Goal: Task Accomplishment & Management: Use online tool/utility

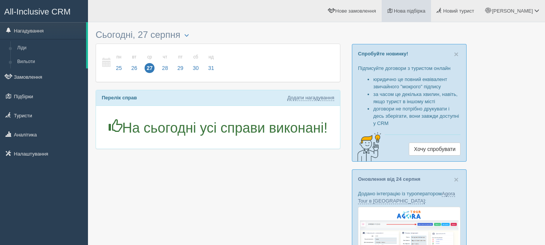
click at [430, 8] on link "Нова підбірка" at bounding box center [405, 11] width 49 height 22
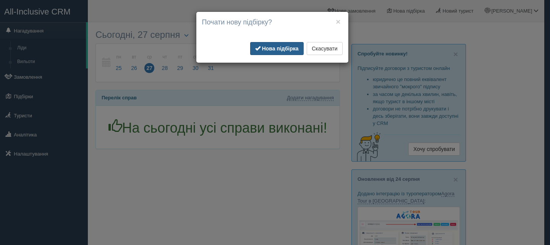
click at [287, 50] on b "Нова підбірка" at bounding box center [280, 48] width 37 height 6
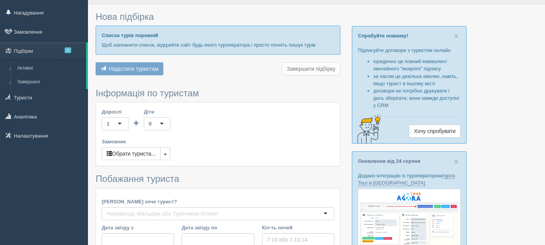
scroll to position [76, 0]
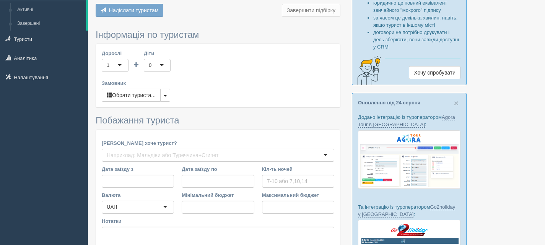
type input "6"
type input "49300"
type input "49400"
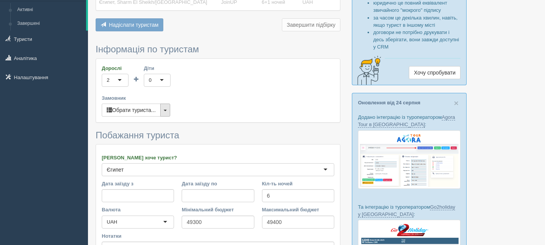
click at [165, 111] on button "button" at bounding box center [165, 110] width 10 height 13
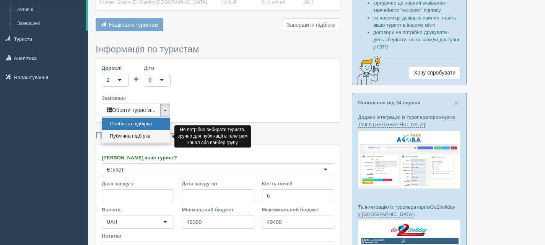
click at [143, 134] on link "Публічна підбірка" at bounding box center [136, 136] width 68 height 13
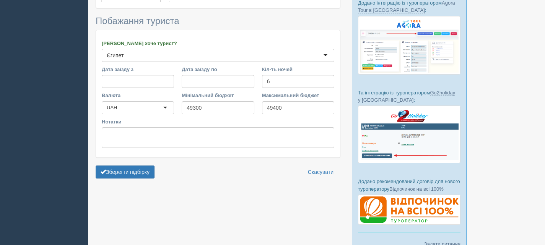
scroll to position [191, 0]
click at [145, 168] on button "Зберегти підбірку" at bounding box center [125, 171] width 59 height 13
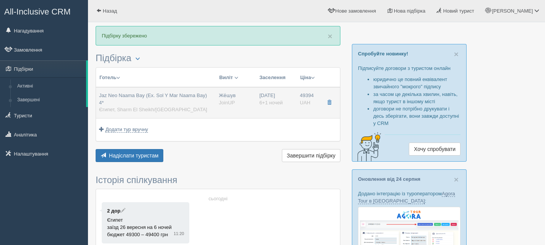
click at [158, 100] on div "Jaz Neo Naama Bay (Ex. Sol Y Mar Naama Bay) 4* [GEOGRAPHIC_DATA], [GEOGRAPHIC_D…" at bounding box center [155, 102] width 113 height 21
type input "Jaz Neo Naama Bay (Ex. Sol Y Mar Naama Bay) 4*"
type input "Єгипет"
type input "Sharm El Sheikh/Naama Bay"
type input "49394.00"
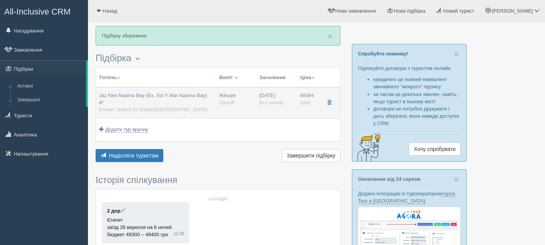
type input "Же́шув"
type input "23:45"
type input "6+1"
type input "Standard Room"
type input "AI"
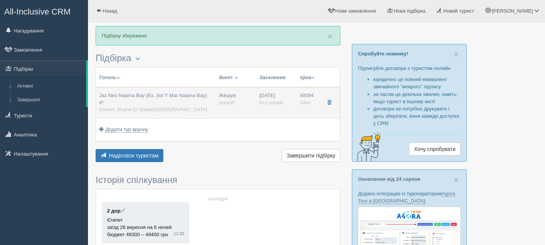
type input "JoinUP"
type input "http://agent-content.joinup.ua/hotel/sol-y-mar-naama-bay/?_gl=1*s1w0fl*_gcl_au*…"
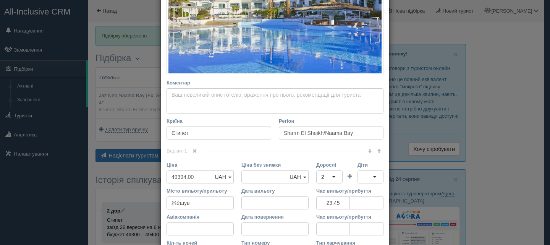
scroll to position [191, 0]
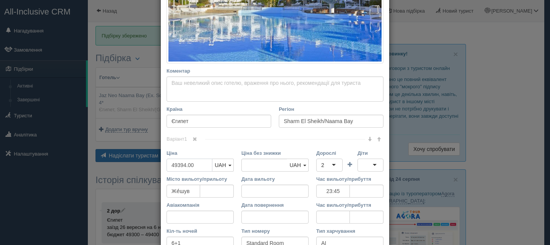
click at [176, 165] on input "49394.00" at bounding box center [190, 165] width 46 height 13
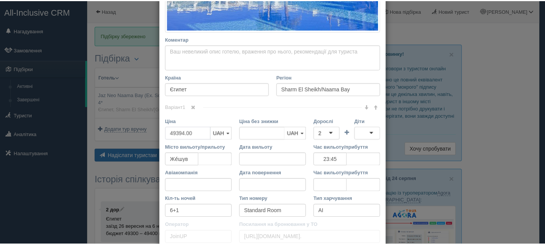
scroll to position [285, 0]
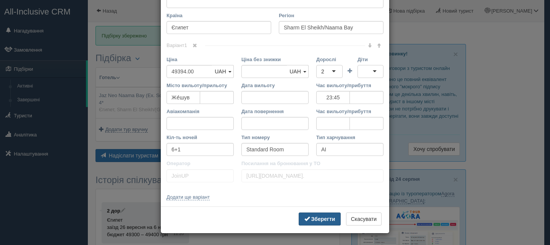
click at [311, 220] on b "Зберегти" at bounding box center [323, 219] width 24 height 6
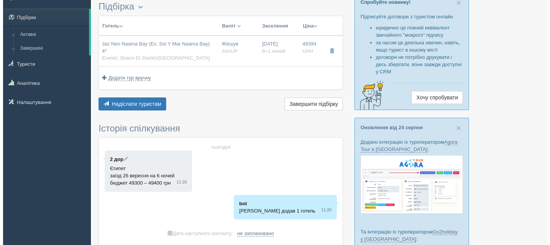
scroll to position [51, 0]
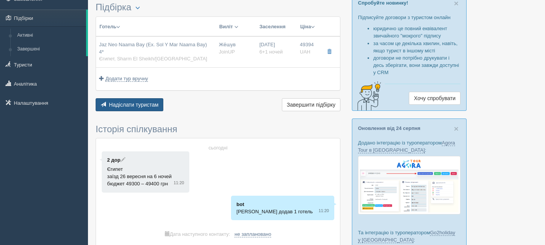
click at [135, 102] on span "Надіслати туристам" at bounding box center [134, 105] width 50 height 6
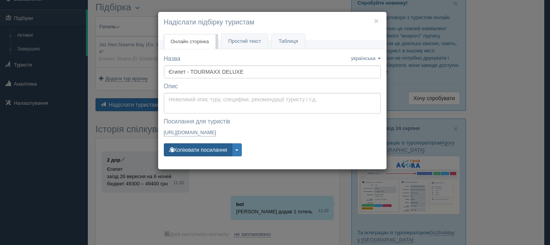
drag, startPoint x: 212, startPoint y: 145, endPoint x: 212, endPoint y: 140, distance: 5.0
click at [212, 145] on button "Копіювати посилання" at bounding box center [198, 149] width 68 height 13
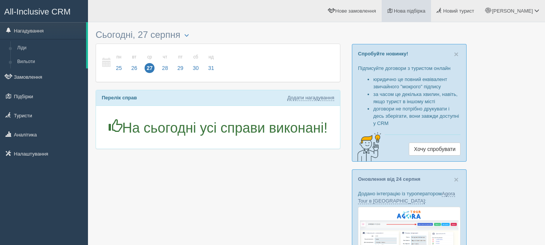
click at [425, 10] on span "Нова підбірка" at bounding box center [410, 11] width 32 height 6
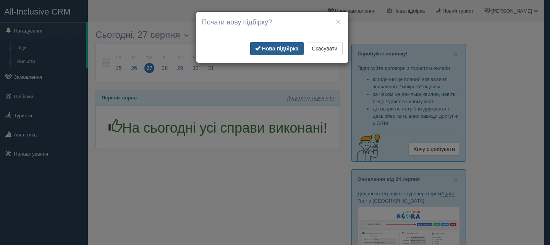
click at [279, 47] on b "Нова підбірка" at bounding box center [280, 48] width 37 height 6
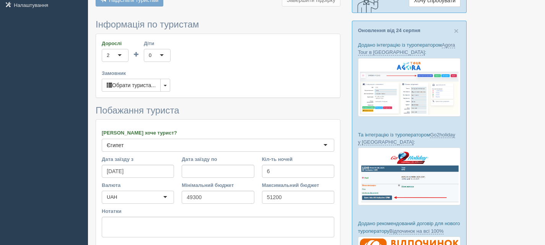
scroll to position [229, 0]
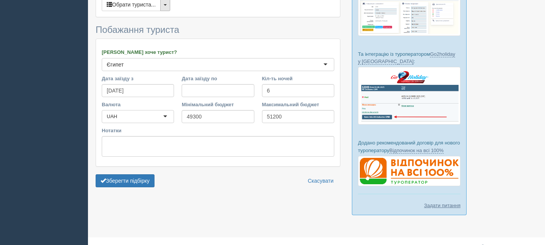
click at [165, 7] on button "button" at bounding box center [165, 4] width 10 height 13
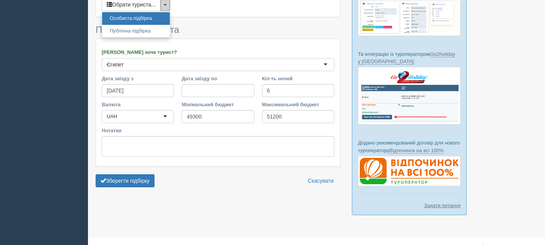
scroll to position [227, 0]
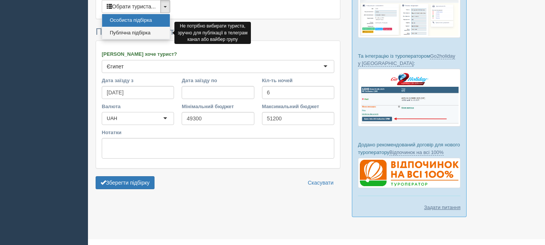
click at [145, 29] on link "Публічна підбірка" at bounding box center [136, 33] width 68 height 13
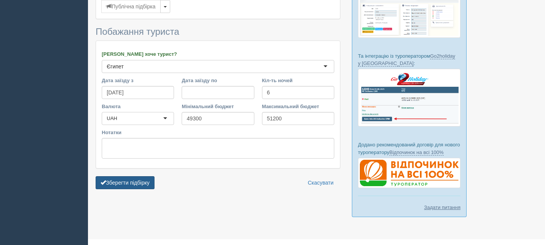
click at [131, 184] on button "Зберегти підбірку" at bounding box center [125, 182] width 59 height 13
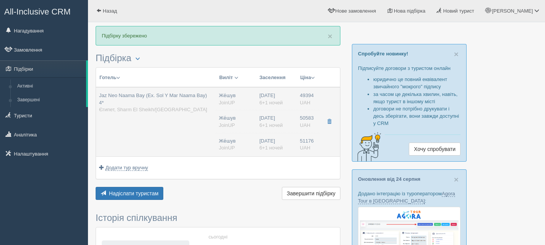
click at [188, 116] on td "Jaz Neo Naama Bay (Ex. Sol Y Mar Naama Bay) 4* [GEOGRAPHIC_DATA], [GEOGRAPHIC_D…" at bounding box center [156, 121] width 120 height 69
type input "Jaz Neo Naama Bay (Ex. Sol Y Mar Naama Bay) 4*"
type input "Єгипет"
type input "Sharm El Sheikh/Naama Bay"
type input "49394.00"
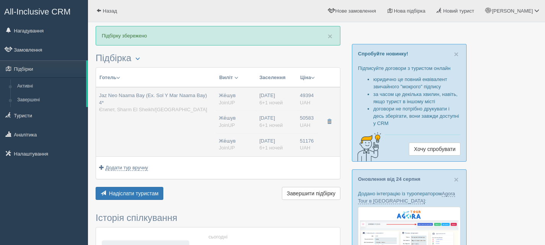
type input "Же́шув"
type input "23:45"
type input "6+1"
type input "Standard Room"
type input "AI"
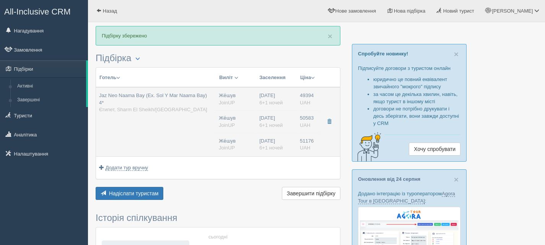
type input "JoinUP"
type input "[URL][DOMAIN_NAME]."
type input "50583.00"
type input "Же́шув"
type input "23:45"
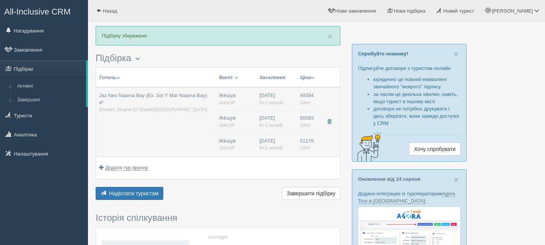
type input "6+1"
type input "Superior Room"
type input "AI"
type input "JoinUP"
type input "[URL][DOMAIN_NAME]"
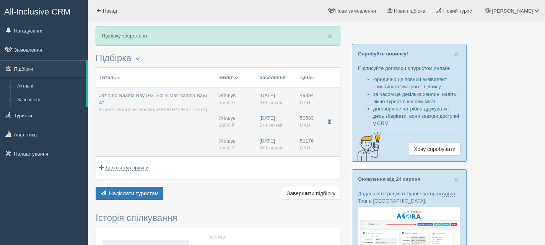
type input "51176.00"
type input "Же́шув"
type input "23:45"
type input "6+1"
type input "Pool View"
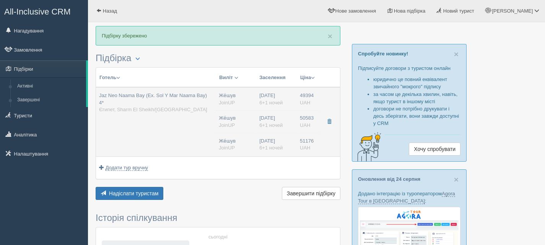
type input "AI"
type input "JoinUP"
type input "[URL][DOMAIN_NAME]"
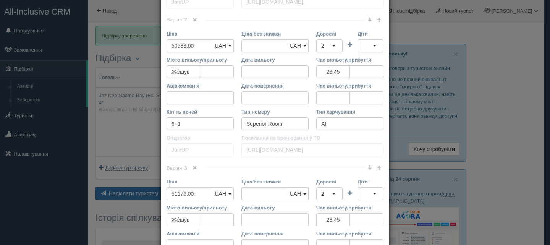
scroll to position [535, 0]
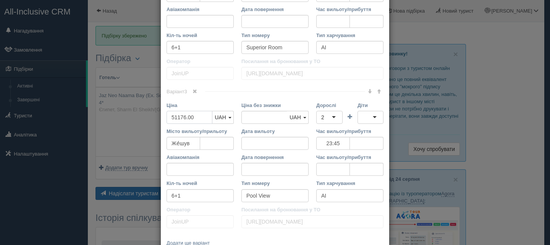
click at [174, 116] on input "51176.00" at bounding box center [190, 117] width 46 height 13
type input "5176.00"
type input "51176.00"
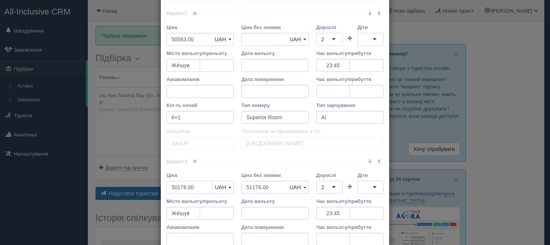
scroll to position [459, 0]
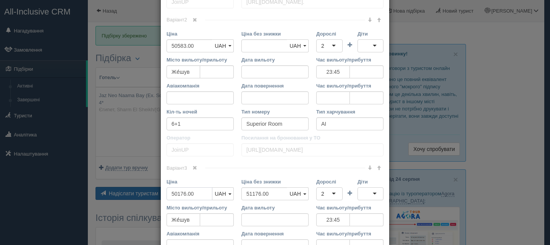
type input "50176.00"
click at [175, 44] on input "50583.00" at bounding box center [190, 45] width 46 height 13
type input "5583.00"
type input "50583.00"
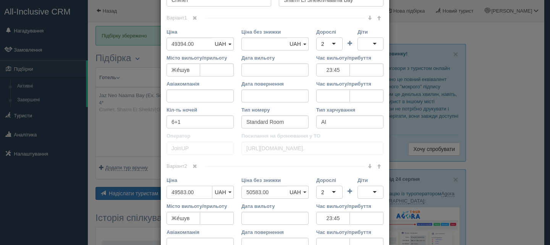
scroll to position [306, 0]
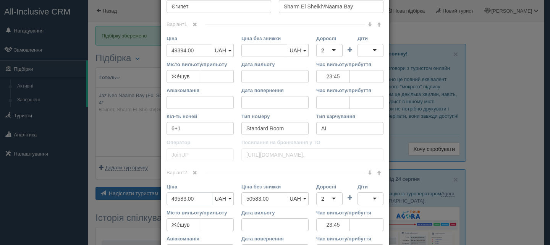
type input "49583.00"
click at [175, 49] on input "49394.00" at bounding box center [190, 50] width 46 height 13
type input "4394.00"
type input "49394.00"
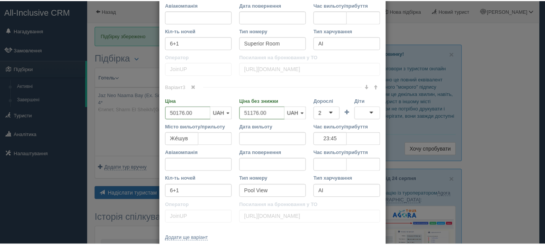
scroll to position [581, 0]
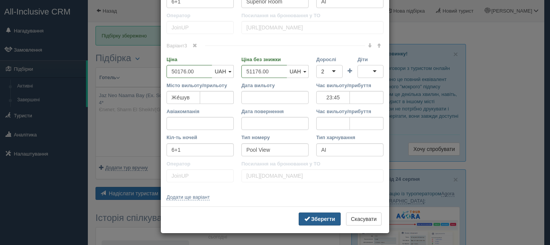
type input "48394.00"
click at [325, 217] on b "Зберегти" at bounding box center [323, 219] width 24 height 6
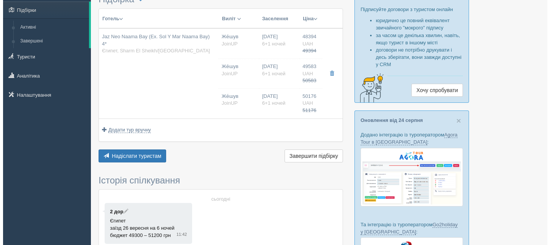
scroll to position [38, 0]
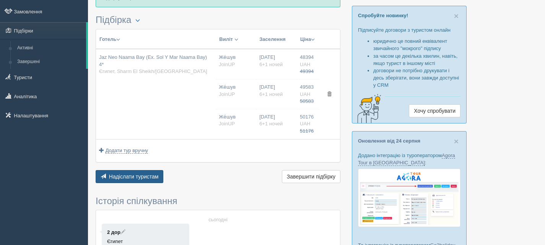
click at [153, 173] on button "Надіслати туристам Надіслати" at bounding box center [130, 176] width 68 height 13
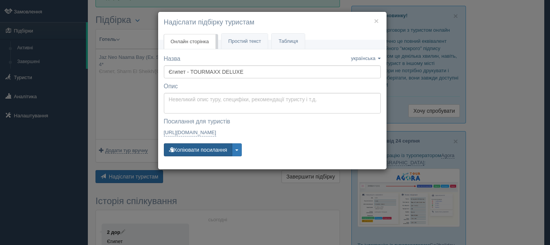
click at [200, 146] on button "Копіювати посилання" at bounding box center [198, 149] width 68 height 13
drag, startPoint x: 374, startPoint y: 19, endPoint x: 371, endPoint y: 0, distance: 19.6
click at [374, 19] on h4 "Надіслати підбірку туристам" at bounding box center [272, 23] width 217 height 10
